Goal: Transaction & Acquisition: Purchase product/service

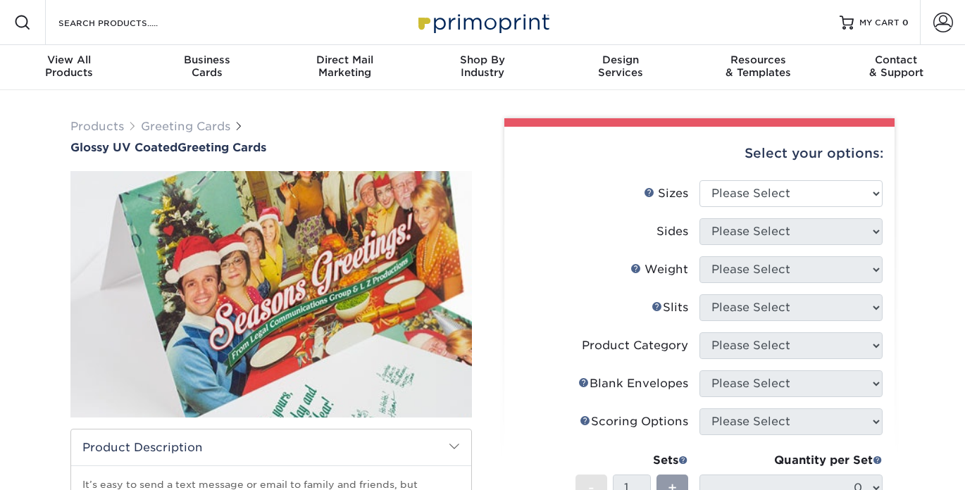
click at [542, 173] on div "Select your options:" at bounding box center [699, 154] width 368 height 54
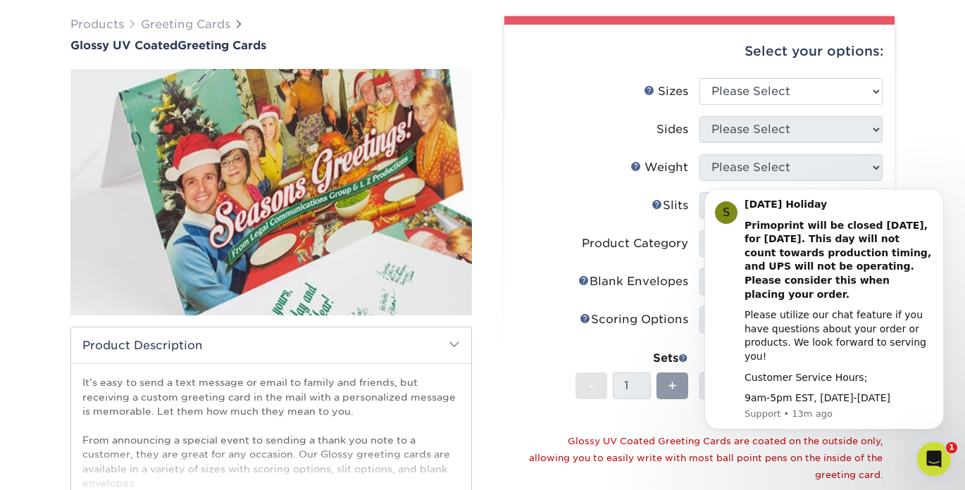
scroll to position [149, 0]
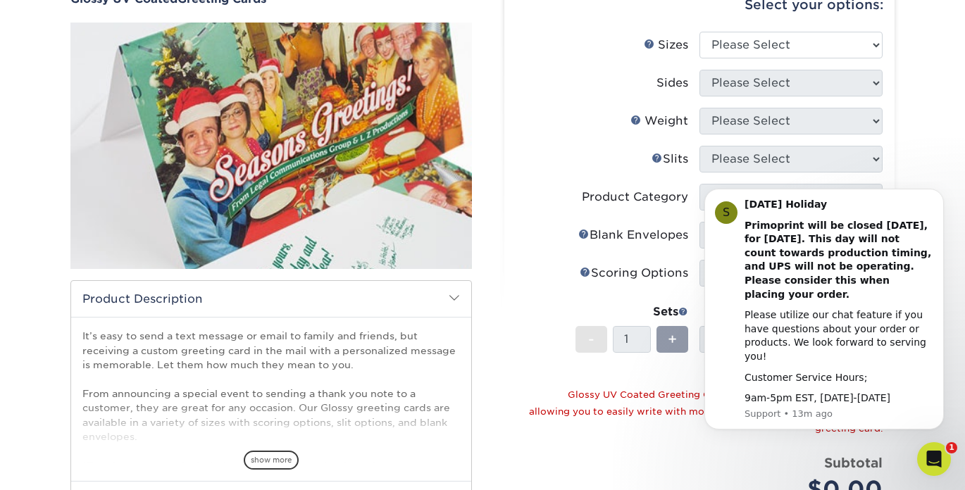
click at [543, 161] on label "Slits Help Slits" at bounding box center [607, 159] width 183 height 27
click at [938, 197] on icon "Dismiss notification" at bounding box center [940, 193] width 8 height 8
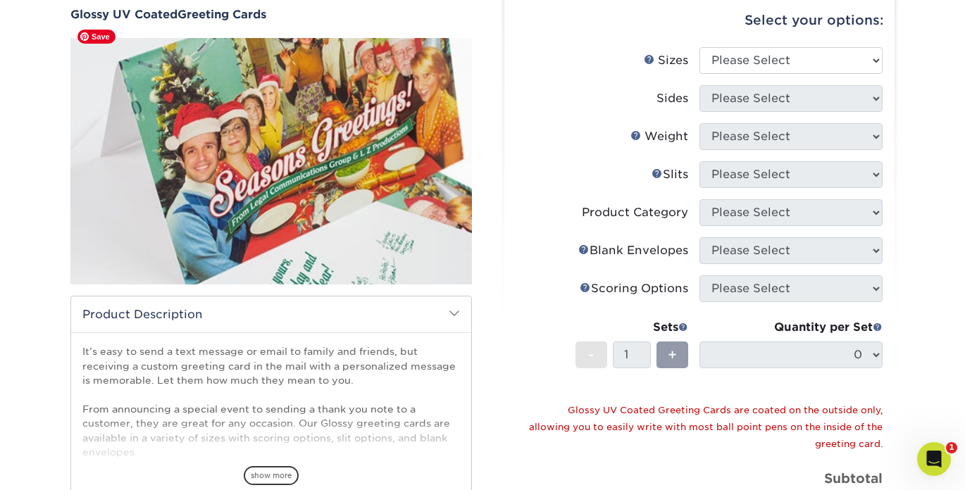
scroll to position [68, 0]
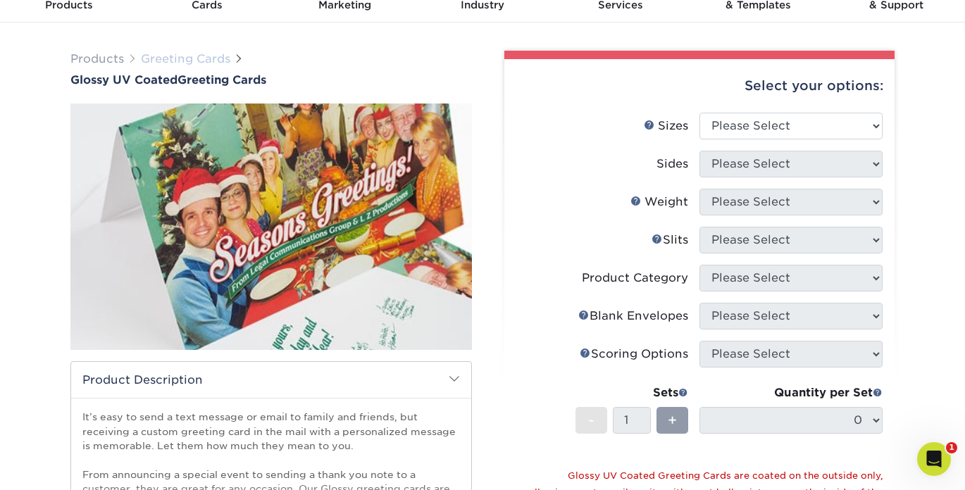
click at [199, 60] on link "Greeting Cards" at bounding box center [185, 58] width 89 height 13
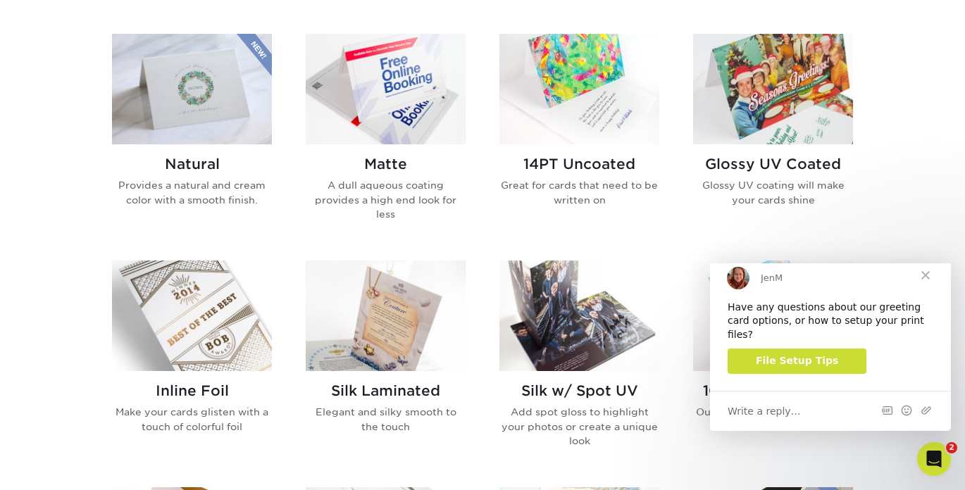
scroll to position [694, 0]
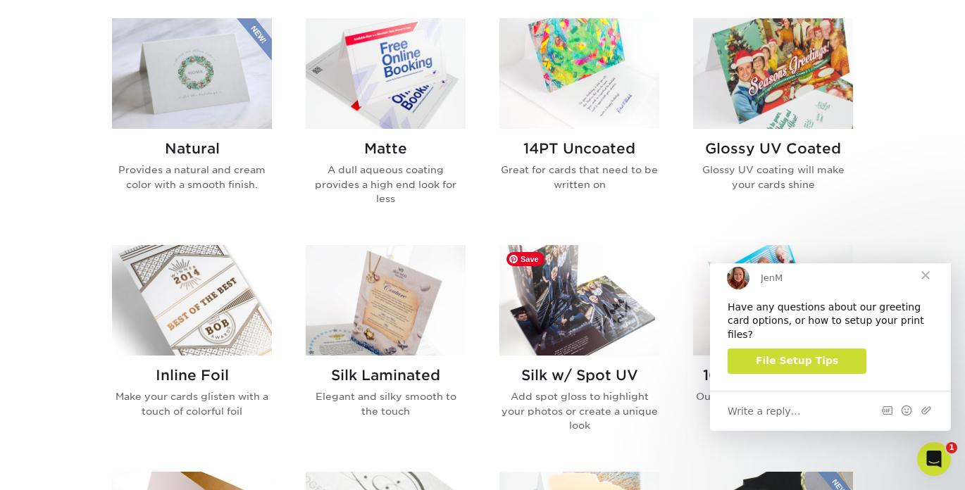
click at [570, 313] on img at bounding box center [579, 300] width 160 height 111
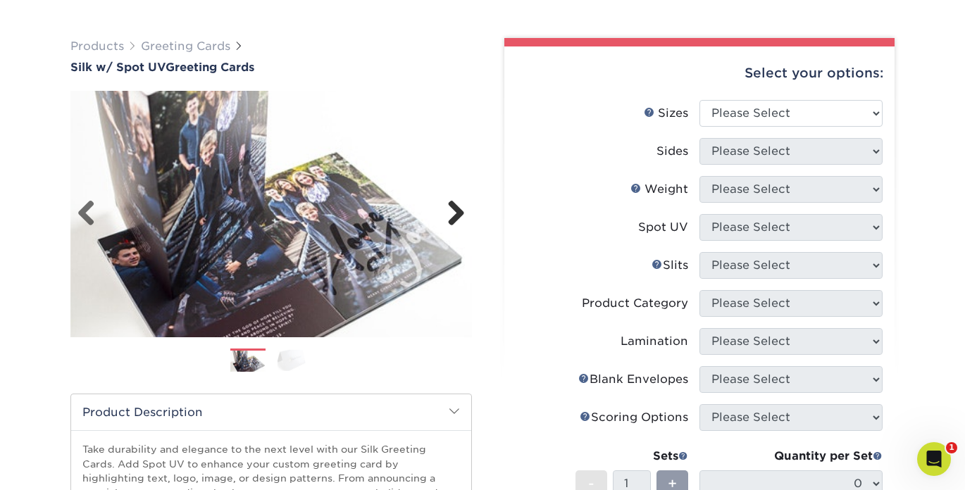
click at [451, 217] on link "Next" at bounding box center [451, 214] width 28 height 28
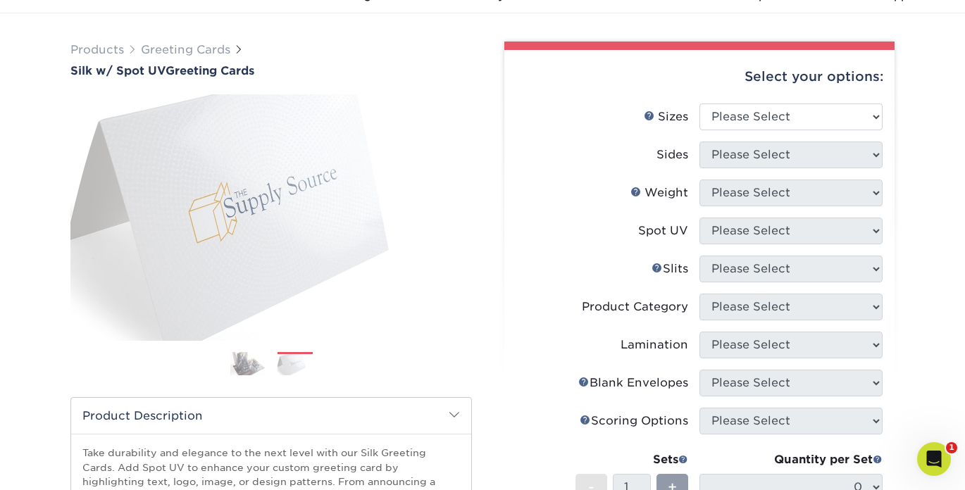
click at [235, 370] on img at bounding box center [247, 363] width 35 height 25
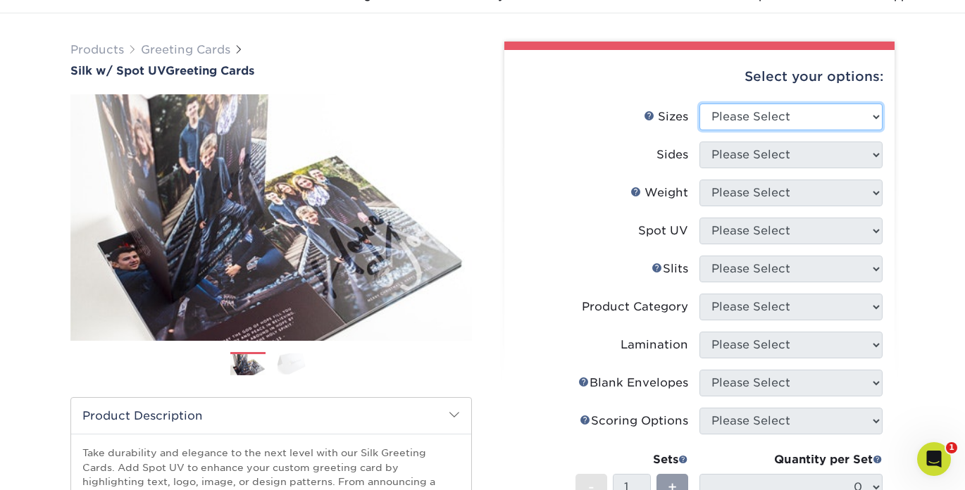
click at [835, 118] on select "Please Select 4.25" x 11" 5.5" x 8.5" 6" x 9" 6" x 12" 7" x 10" 8.5" x 11"" at bounding box center [790, 117] width 183 height 27
select select "7.00x10.00"
click at [699, 104] on select "Please Select 4.25" x 11" 5.5" x 8.5" 6" x 9" 6" x 12" 7" x 10" 8.5" x 11"" at bounding box center [790, 117] width 183 height 27
click at [833, 118] on select "Please Select 4.25" x 11" 5.5" x 8.5" 6" x 9" 6" x 12" 7" x 10" 8.5" x 11"" at bounding box center [790, 117] width 183 height 27
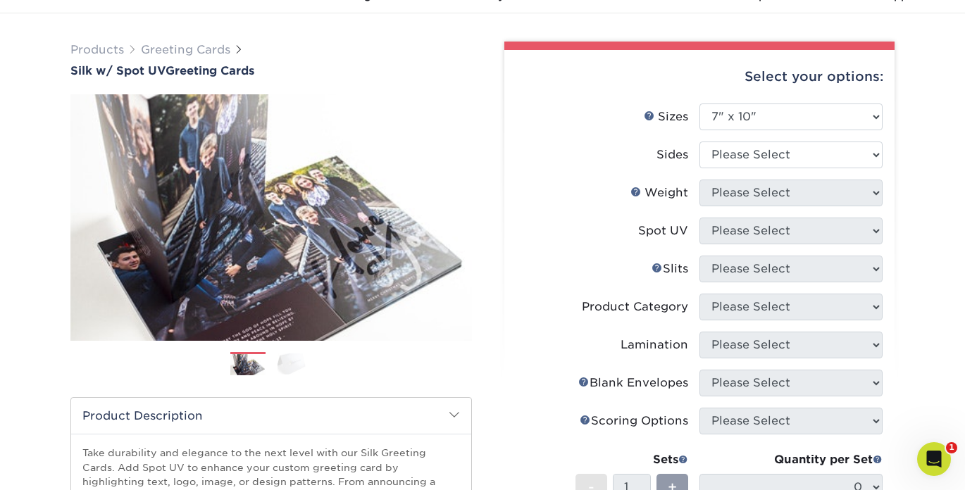
click at [690, 154] on label "Sides" at bounding box center [607, 155] width 183 height 27
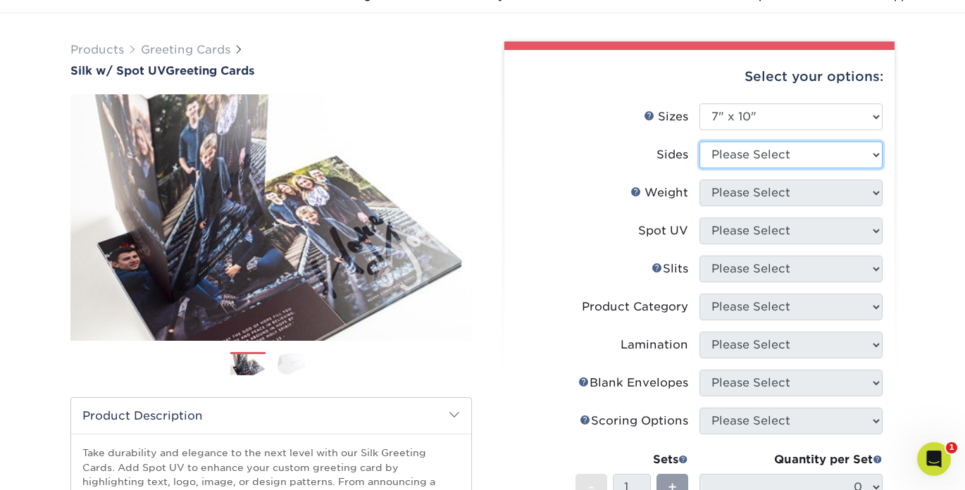
click at [735, 157] on select "Please Select Print Both Sides Print Front Only" at bounding box center [790, 155] width 183 height 27
select select "13abbda7-1d64-4f25-8bb2-c179b224825d"
click at [699, 142] on select "Please Select Print Both Sides Print Front Only" at bounding box center [790, 155] width 183 height 27
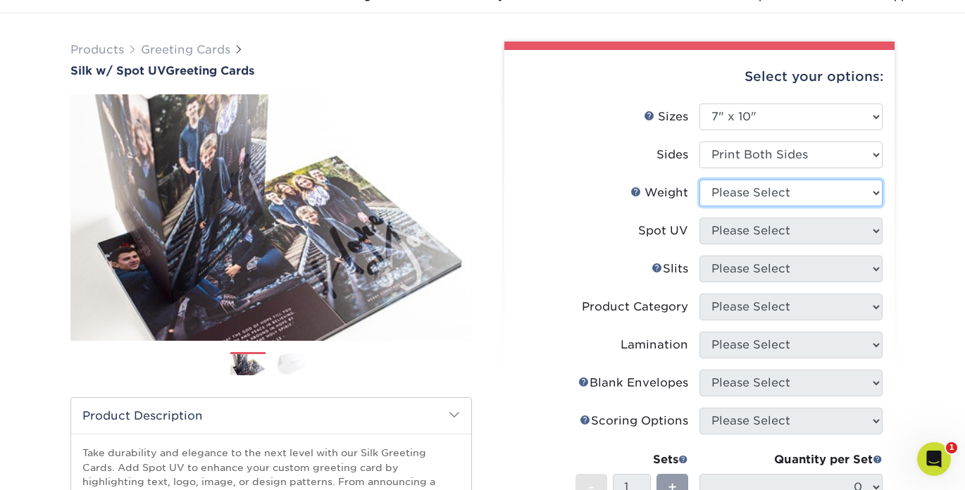
click at [737, 191] on select "Please Select 16PT" at bounding box center [790, 193] width 183 height 27
select select "16PT"
click at [699, 180] on select "Please Select 16PT" at bounding box center [790, 193] width 183 height 27
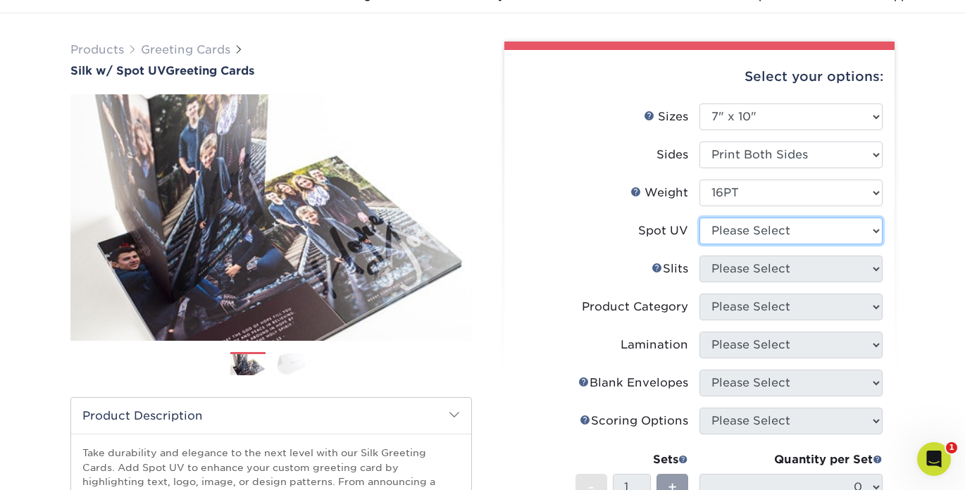
click at [758, 231] on select "Please Select Front and Back (Both Sides) Front Only Back Only" at bounding box center [790, 231] width 183 height 27
select select "1"
click at [699, 218] on select "Please Select Front and Back (Both Sides) Front Only Back Only" at bounding box center [790, 231] width 183 height 27
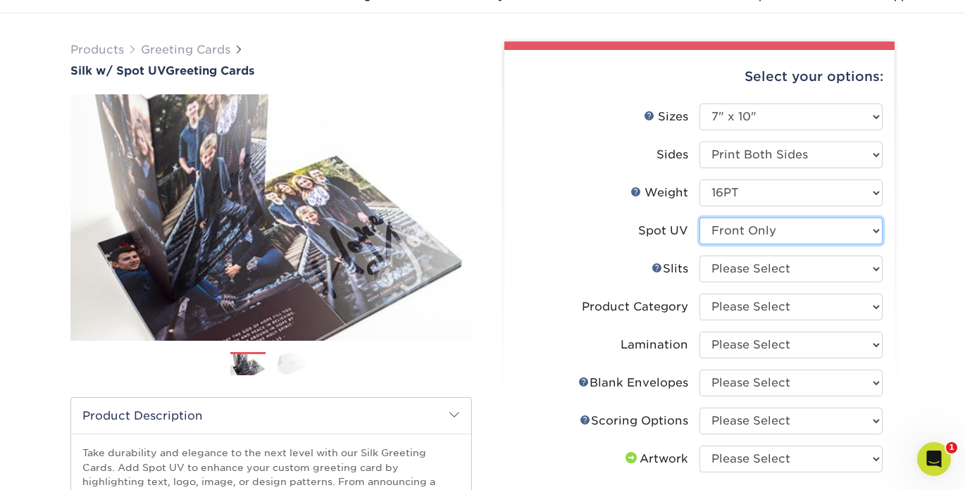
scroll to position [76, 0]
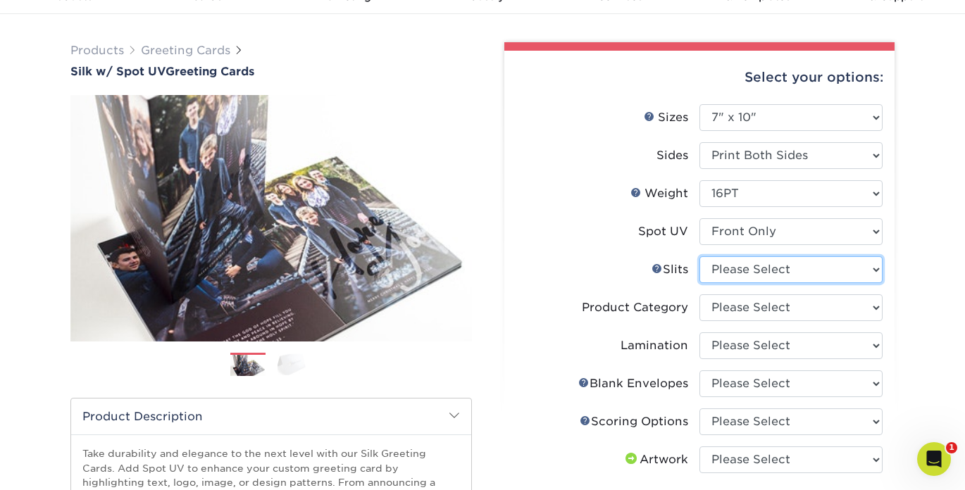
click at [769, 268] on select "Please Select Moon Slits Bottom Panel Moon Slits Right Panel No Gift Card Slits…" at bounding box center [790, 269] width 183 height 27
click at [799, 272] on select "Please Select Moon Slits Bottom Panel Moon Slits Right Panel No Gift Card Slits…" at bounding box center [790, 269] width 183 height 27
click at [803, 272] on select "Please Select Moon Slits Bottom Panel Moon Slits Right Panel No Gift Card Slits…" at bounding box center [790, 269] width 183 height 27
select select "c4055f3c-a707-4a99-931b-ce83690041fd"
click at [699, 256] on select "Please Select Moon Slits Bottom Panel Moon Slits Right Panel No Gift Card Slits…" at bounding box center [790, 269] width 183 height 27
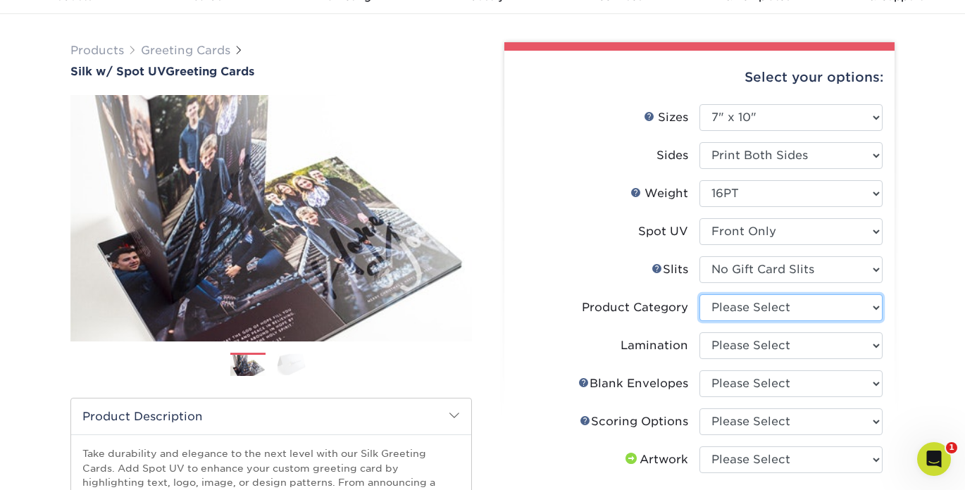
click at [799, 313] on select "Please Select Greeting Cards" at bounding box center [790, 307] width 183 height 27
select select "b7f8198f-f281-4438-a52e-cd7a5c5c0cfc"
click at [699, 294] on select "Please Select Greeting Cards" at bounding box center [790, 307] width 183 height 27
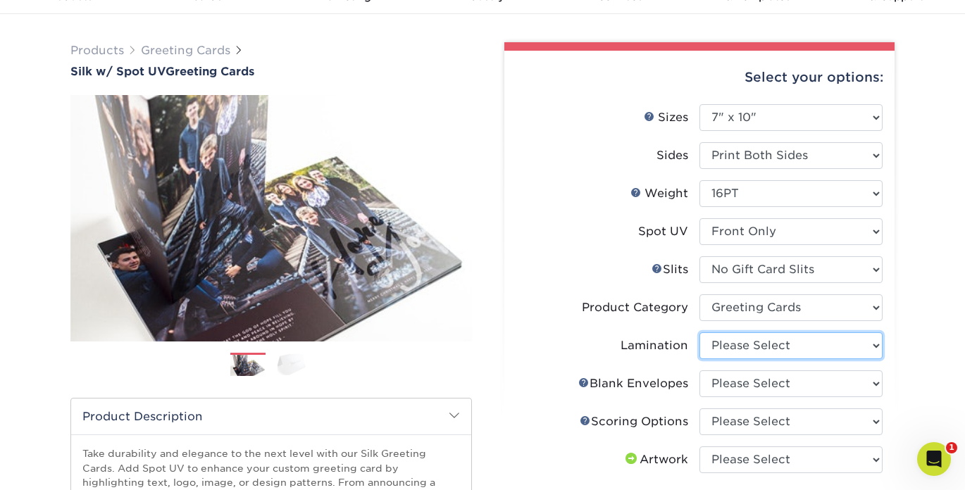
click at [775, 342] on select "Please Select Silk" at bounding box center [790, 345] width 183 height 27
select select "ccacb42f-45f7-42d3-bbd3-7c8421cf37f0"
click at [699, 332] on select "Please Select Silk" at bounding box center [790, 345] width 183 height 27
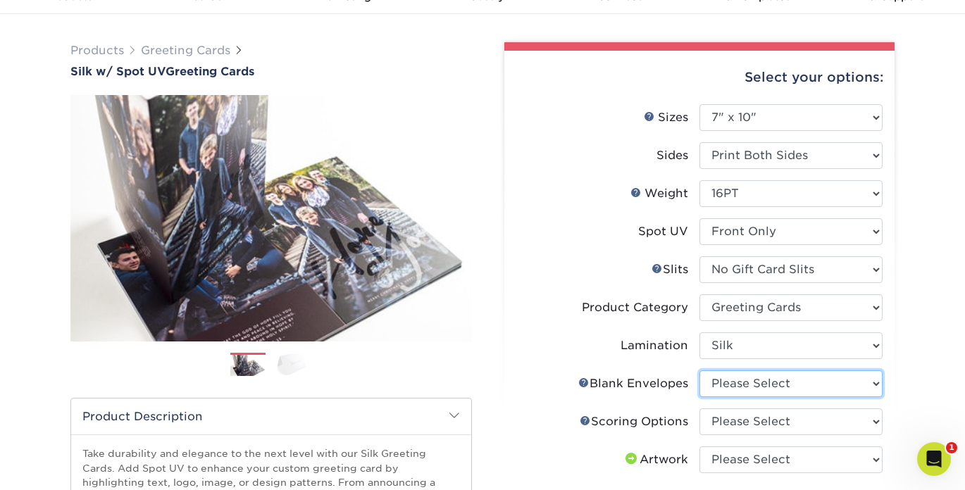
click at [753, 384] on select "Please Select No Blank Envelopes Yes 500 Envelopes A7 Yes 1000 Envelopes A7 Yes…" at bounding box center [790, 383] width 183 height 27
select select "81bf4180-54cc-44bf-b773-172a2f186536"
click at [699, 370] on select "Please Select No Blank Envelopes Yes 500 Envelopes A7 Yes 1000 Envelopes A7 Yes…" at bounding box center [790, 383] width 183 height 27
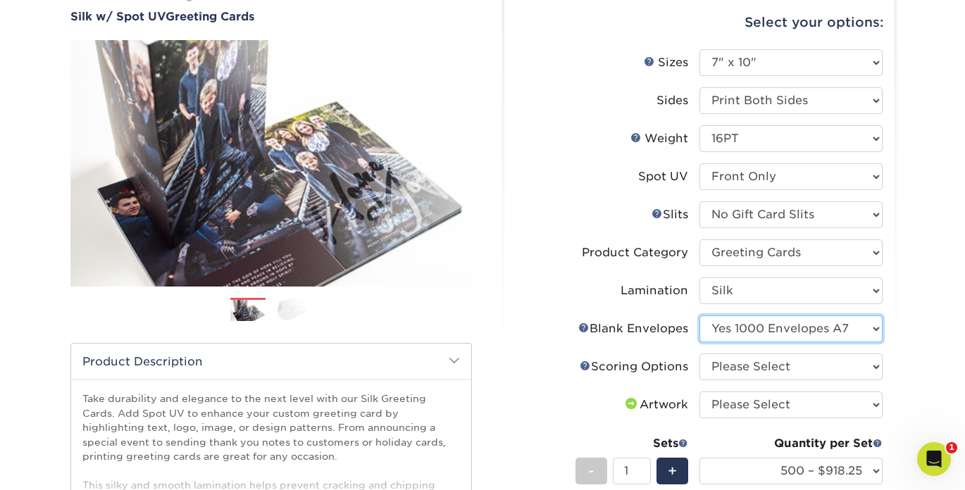
scroll to position [139, 0]
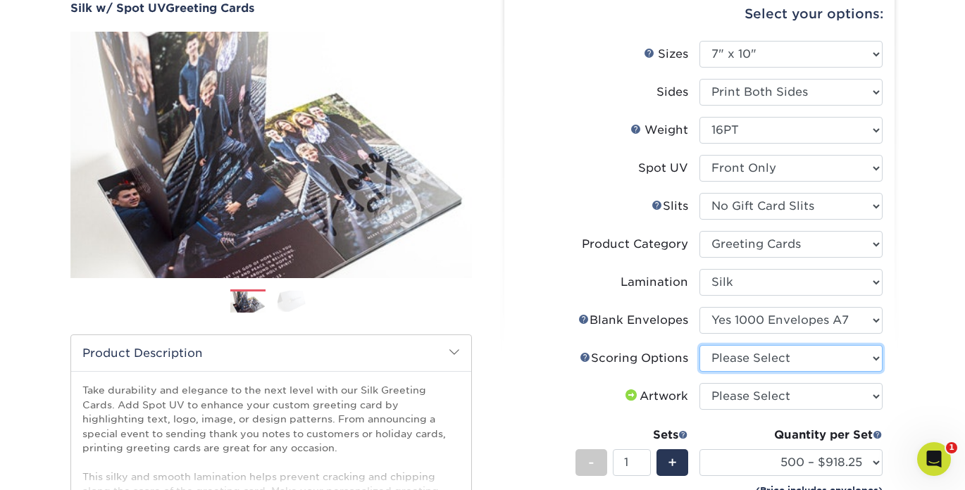
click at [744, 354] on select "Please Select Score in Half" at bounding box center [790, 358] width 183 height 27
select select "b23166fa-223a-4016-b2d3-d3438452c7d9"
click at [699, 345] on select "Please Select Score in Half" at bounding box center [790, 358] width 183 height 27
click at [821, 396] on select "Please Select I will upload files I need a design - $75" at bounding box center [790, 396] width 183 height 27
select select "upload"
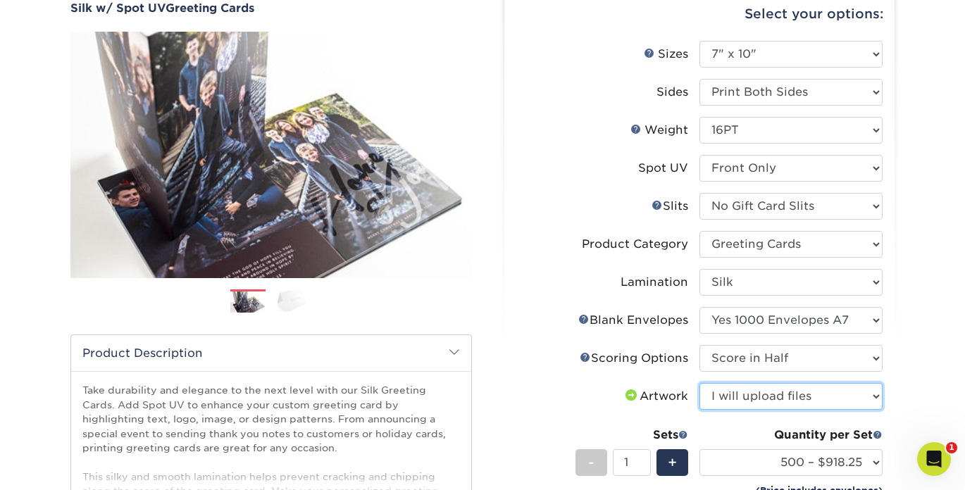
click at [699, 383] on select "Please Select I will upload files I need a design - $75" at bounding box center [790, 396] width 183 height 27
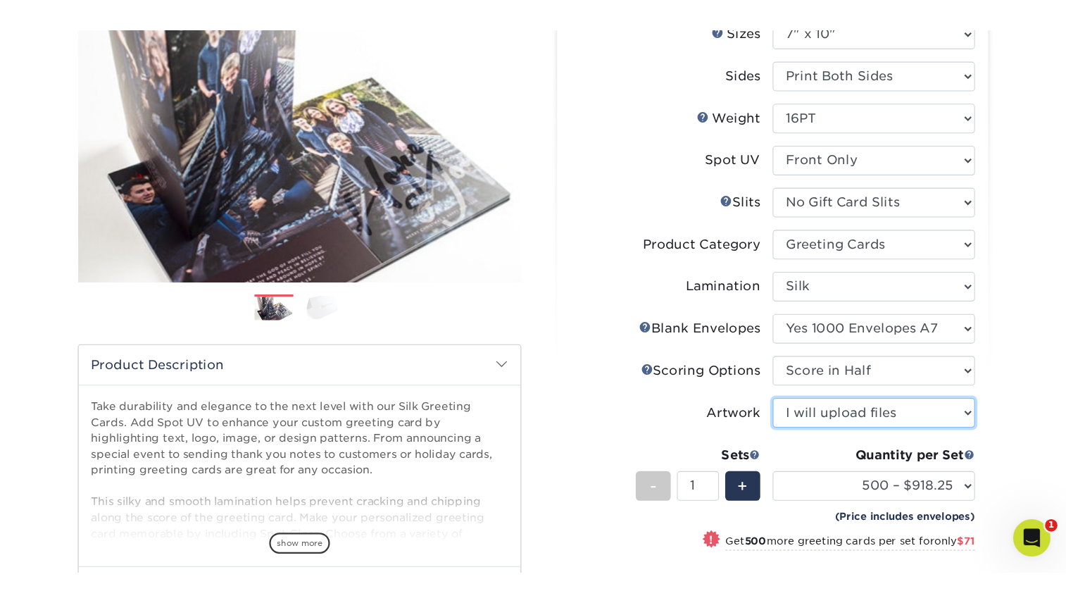
scroll to position [191, 0]
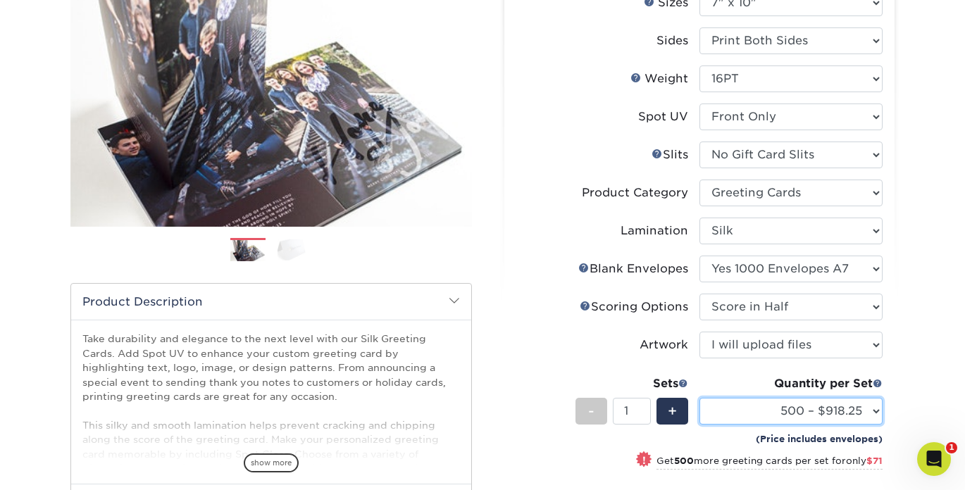
click at [854, 414] on select "500 – $918.25 1000 – $989.25 2500 – $2276.25 5000 – $3703.25 10000 – $7684.25" at bounding box center [790, 411] width 183 height 27
select select "1000 – $989.25"
click at [699, 398] on select "500 – $918.25 1000 – $989.25 2500 – $2276.25 5000 – $3703.25 10000 – $7684.25" at bounding box center [790, 411] width 183 height 27
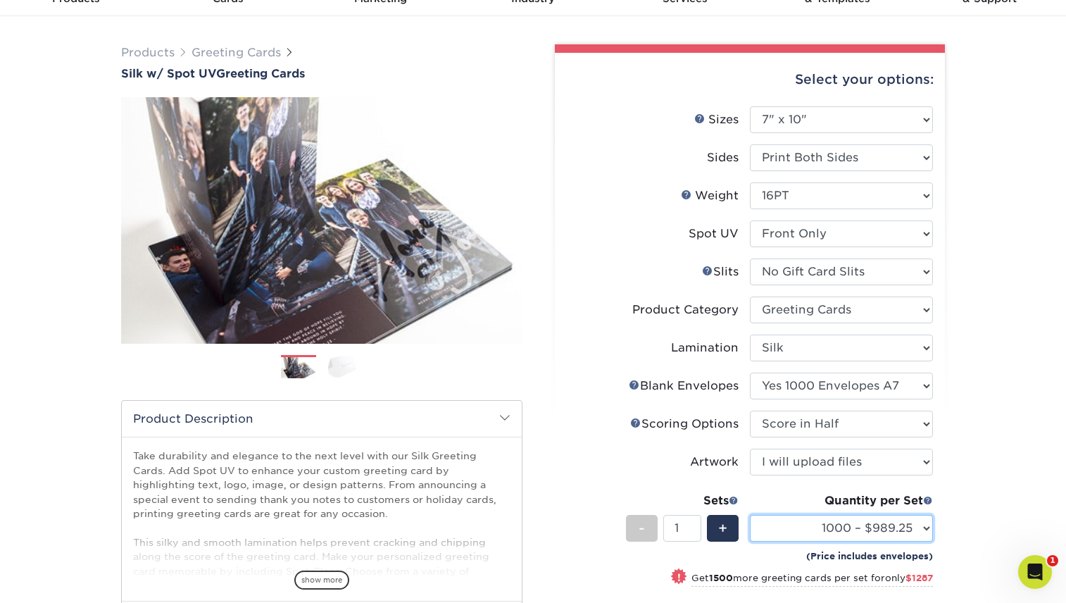
scroll to position [71, 0]
